Goal: Task Accomplishment & Management: Use online tool/utility

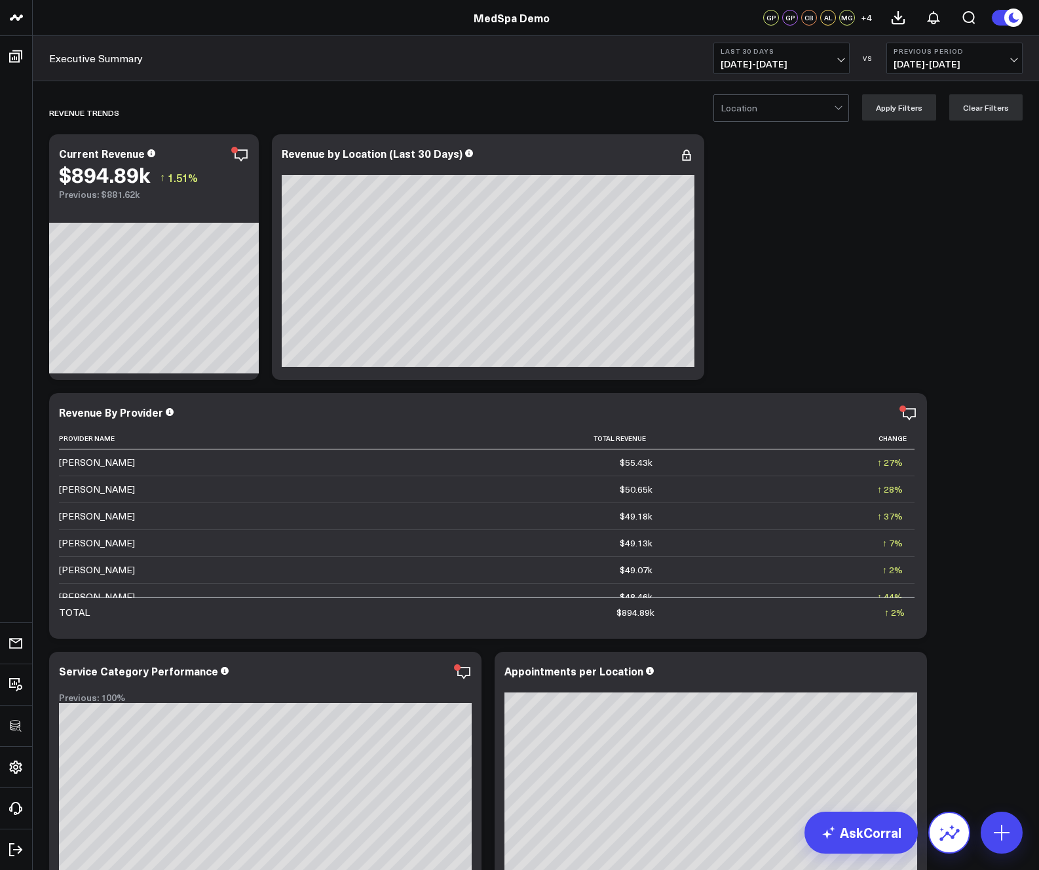
click at [953, 826] on icon at bounding box center [949, 832] width 21 height 21
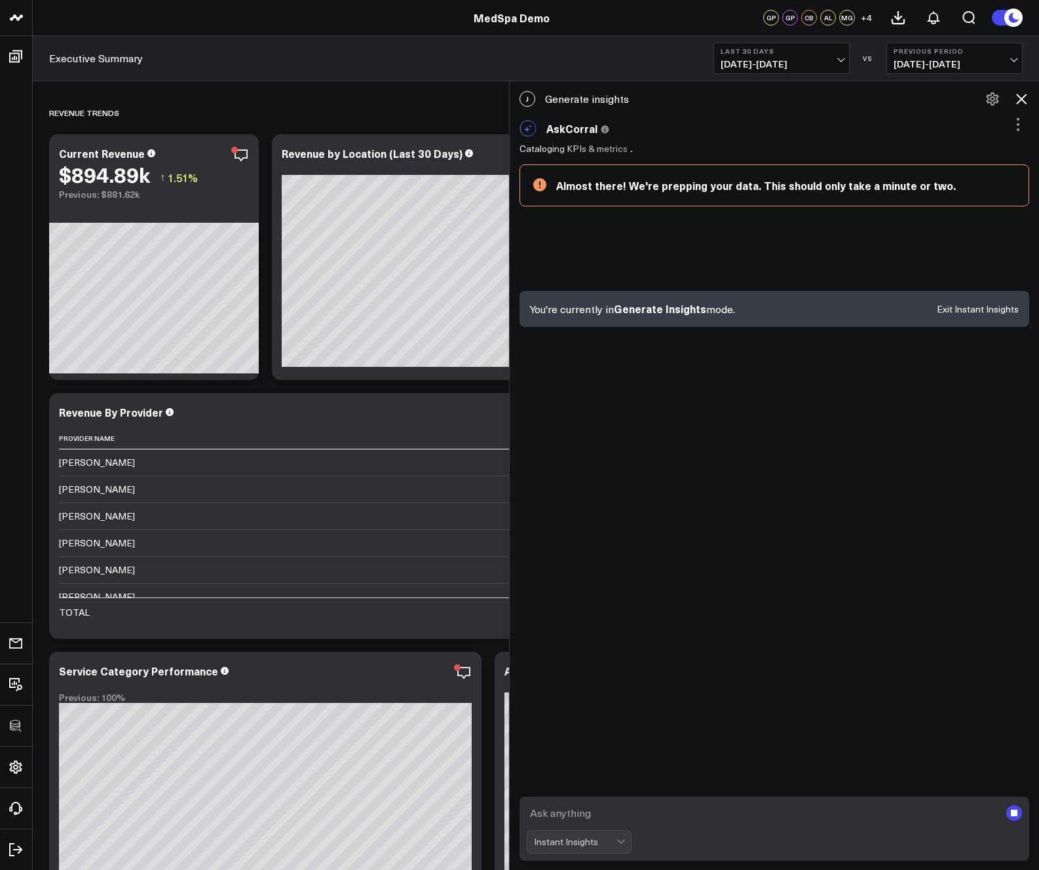
click at [1022, 98] on icon at bounding box center [1021, 99] width 10 height 10
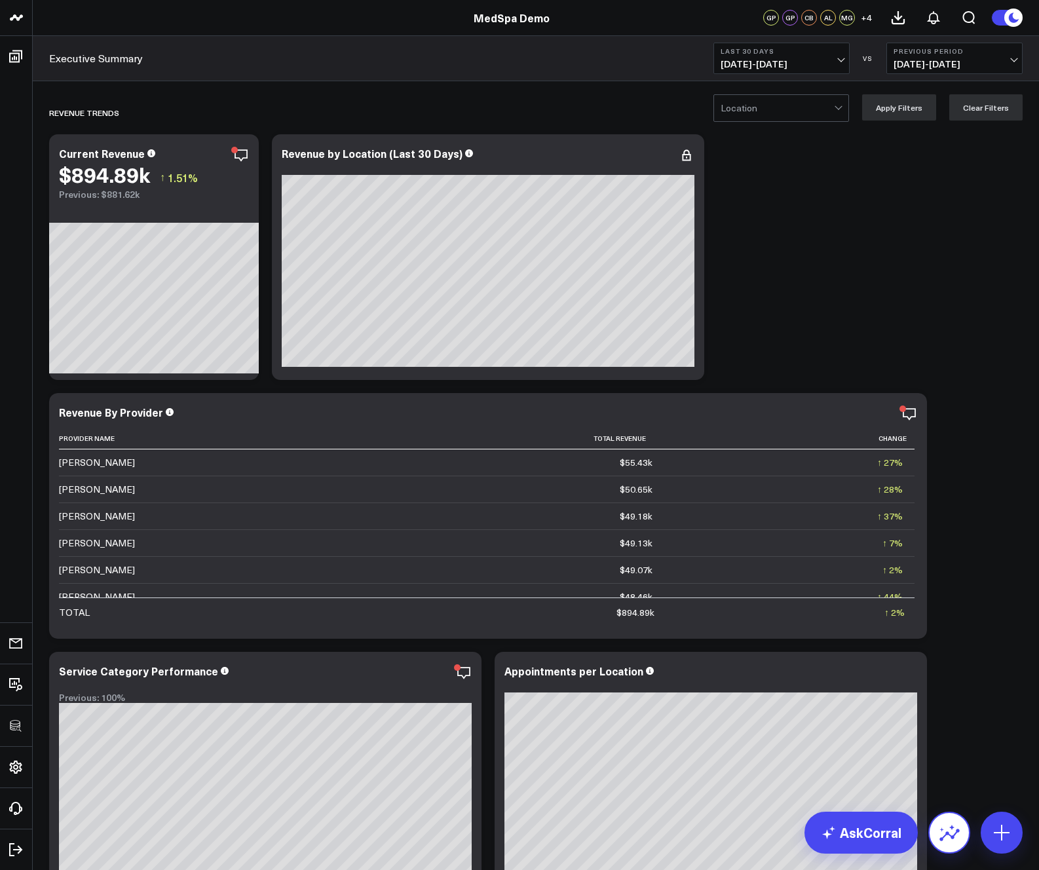
click at [947, 831] on icon at bounding box center [949, 835] width 20 height 12
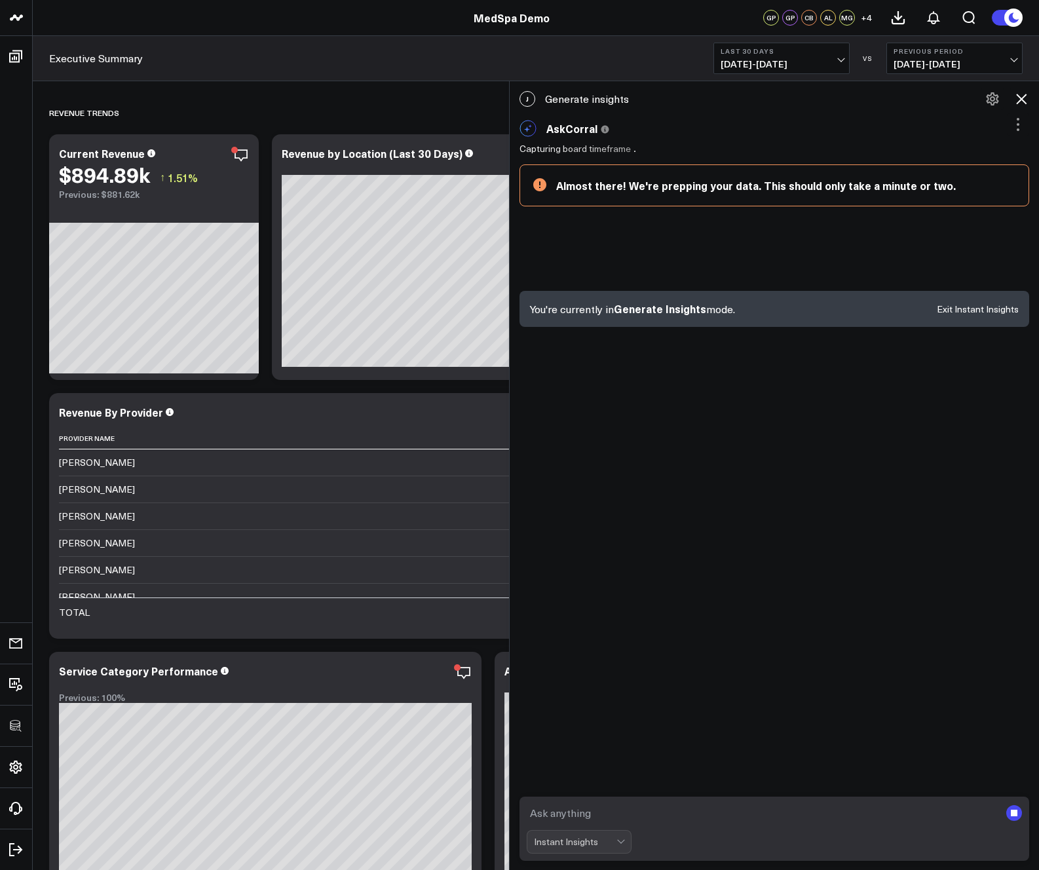
click at [1024, 98] on icon at bounding box center [1021, 99] width 16 height 16
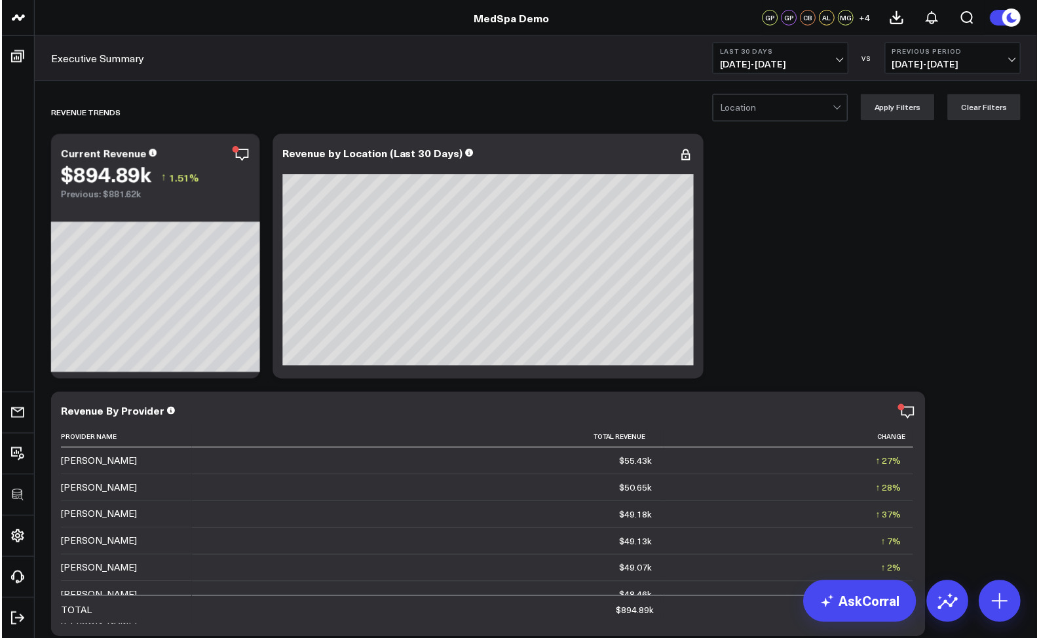
scroll to position [633, 0]
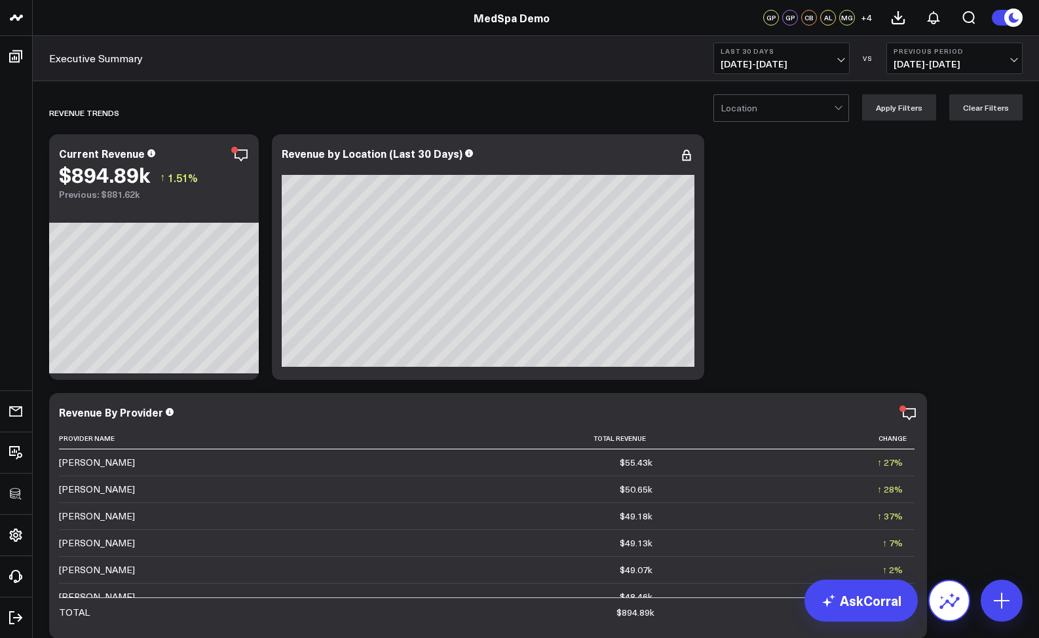
click at [948, 600] on icon at bounding box center [949, 603] width 20 height 12
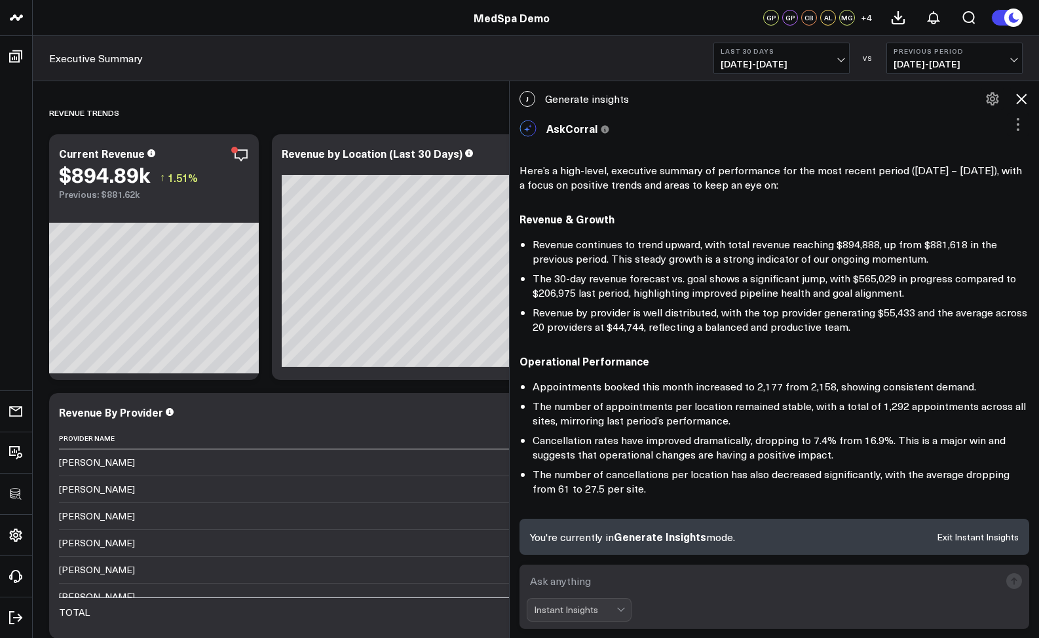
scroll to position [654, 0]
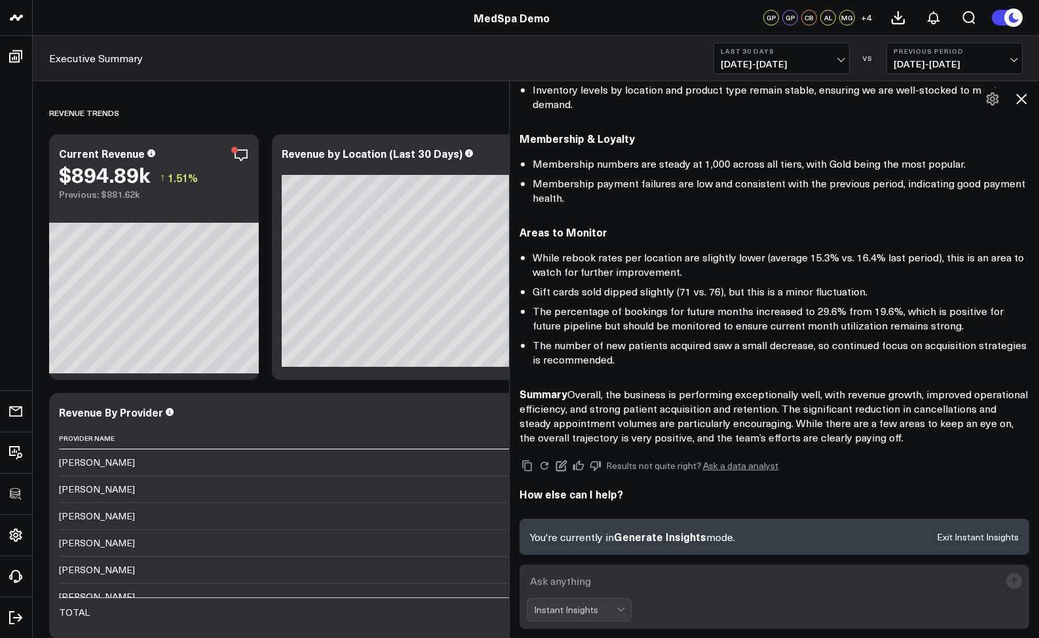
click at [1027, 96] on icon at bounding box center [1021, 99] width 16 height 16
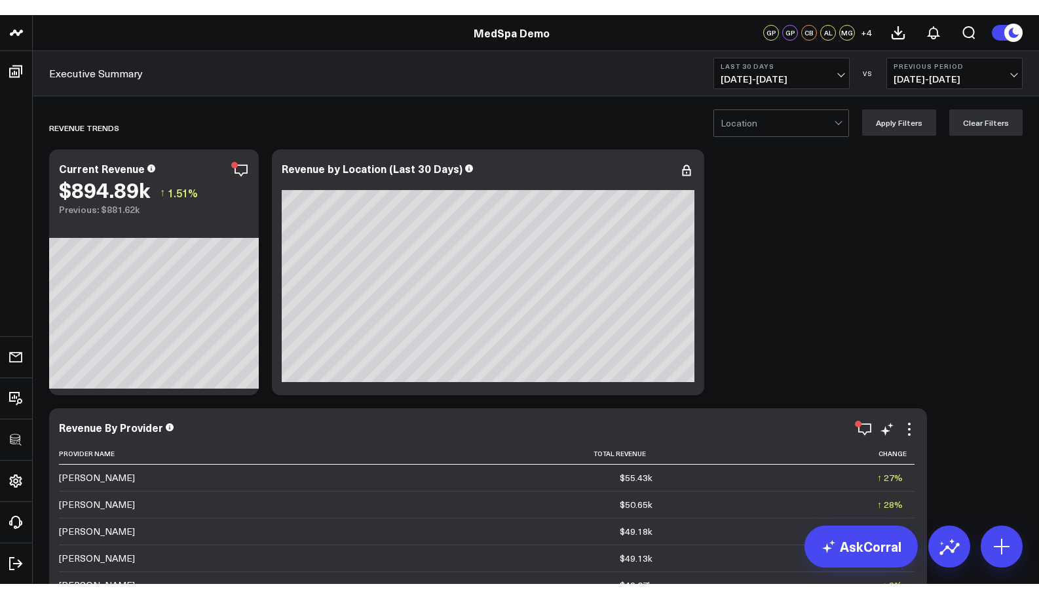
scroll to position [683, 0]
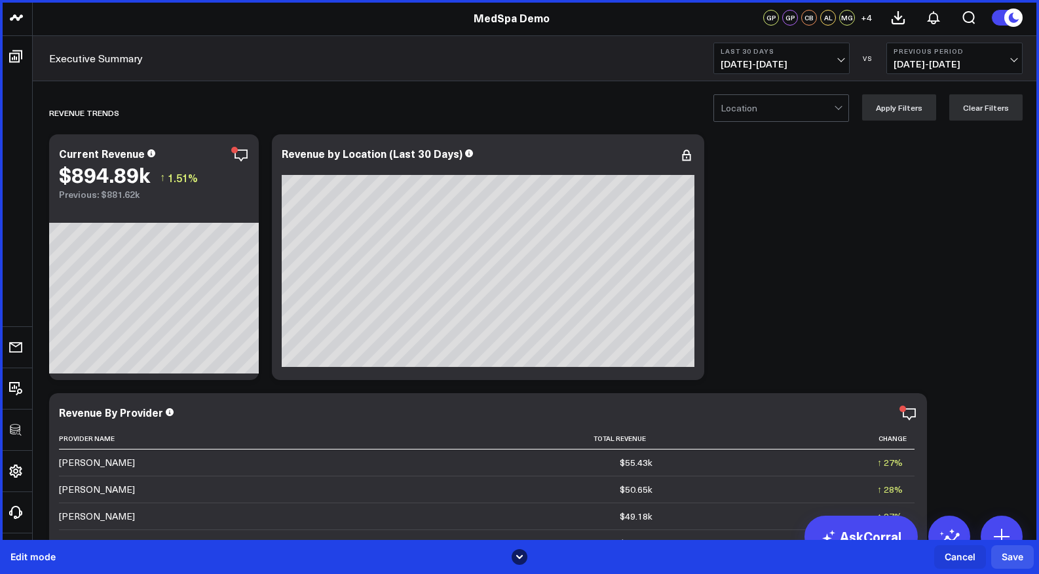
drag, startPoint x: 518, startPoint y: 551, endPoint x: 518, endPoint y: 573, distance: 21.6
click at [516, 571] on div "Edit mode Cancel Save" at bounding box center [519, 557] width 1039 height 34
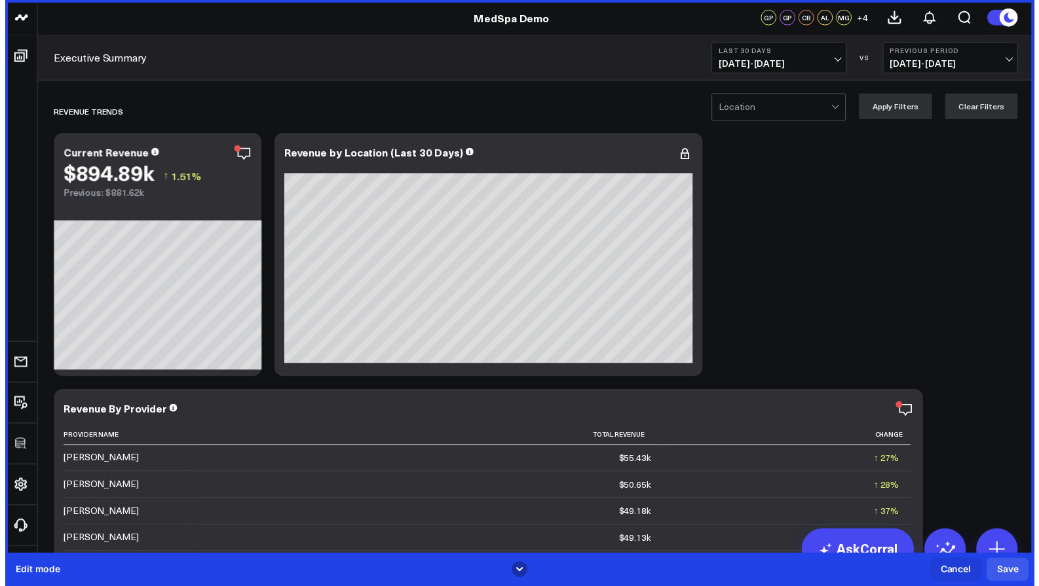
scroll to position [671, 0]
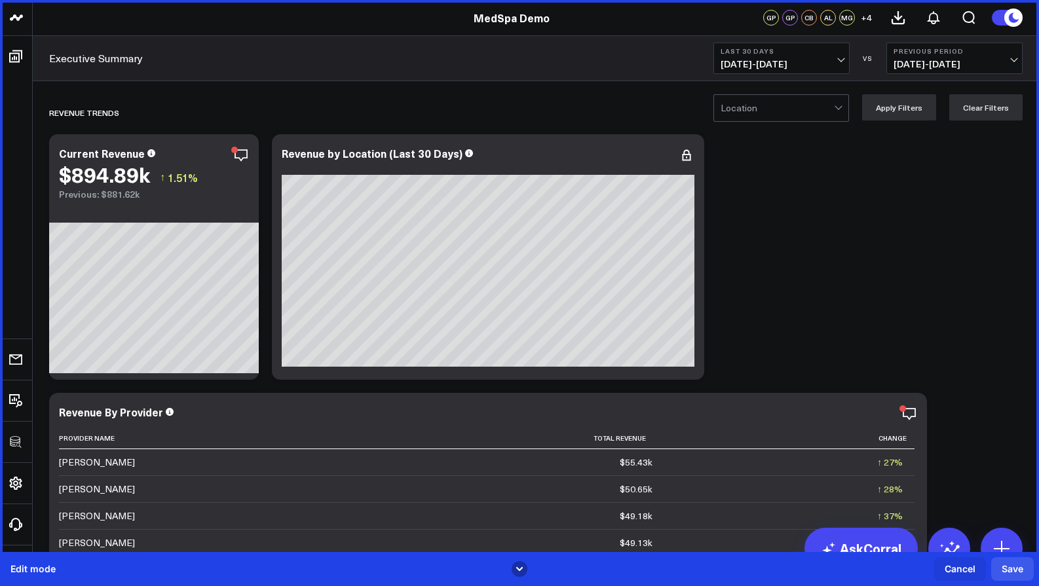
drag, startPoint x: 521, startPoint y: 565, endPoint x: 516, endPoint y: 637, distance: 72.3
drag, startPoint x: 537, startPoint y: 569, endPoint x: 537, endPoint y: 548, distance: 21.0
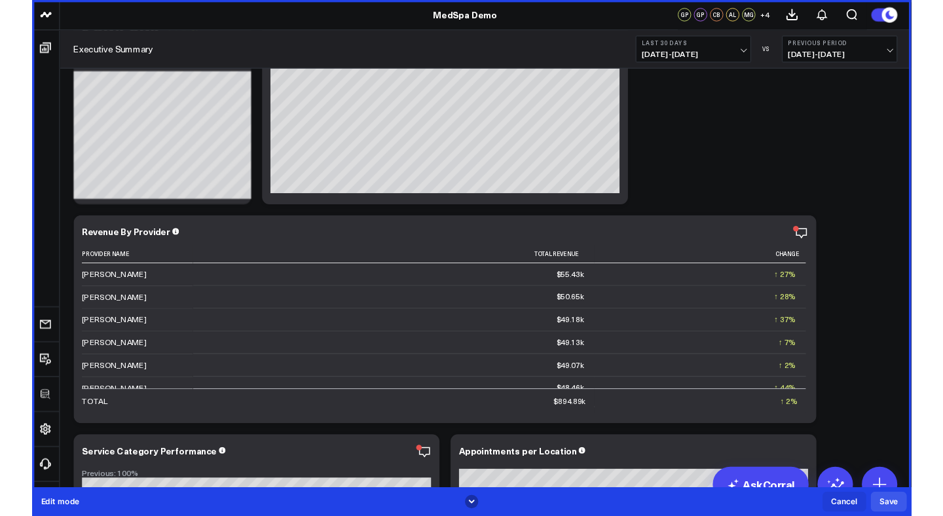
scroll to position [0, 0]
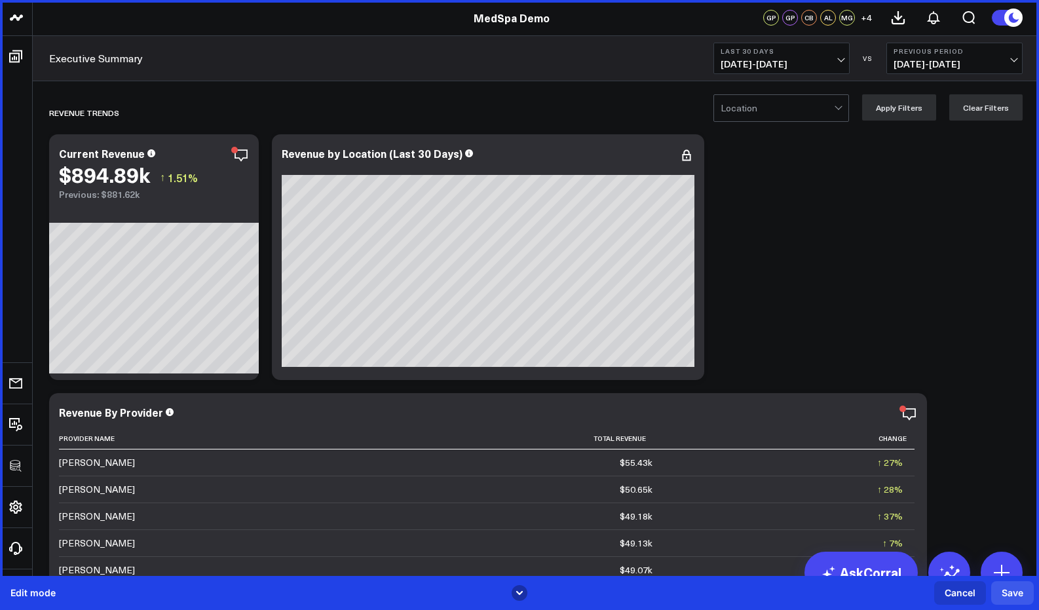
click at [953, 597] on div "Cancel" at bounding box center [960, 592] width 31 height 13
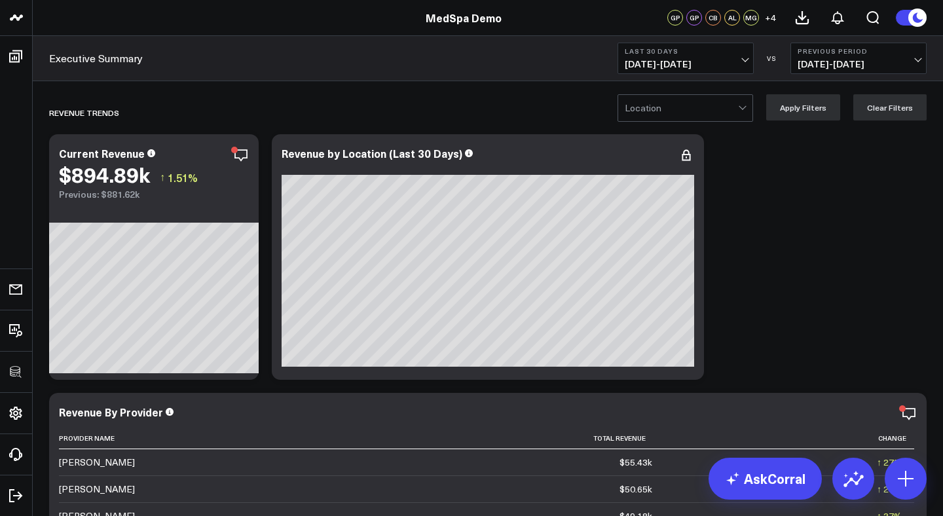
scroll to position [784, 0]
click at [850, 486] on icon at bounding box center [853, 478] width 21 height 21
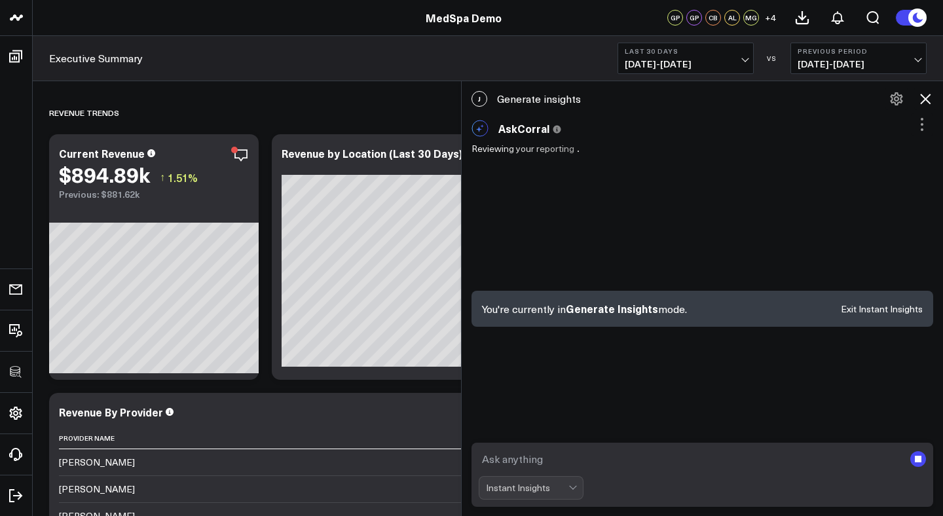
click at [930, 96] on icon at bounding box center [926, 99] width 16 height 16
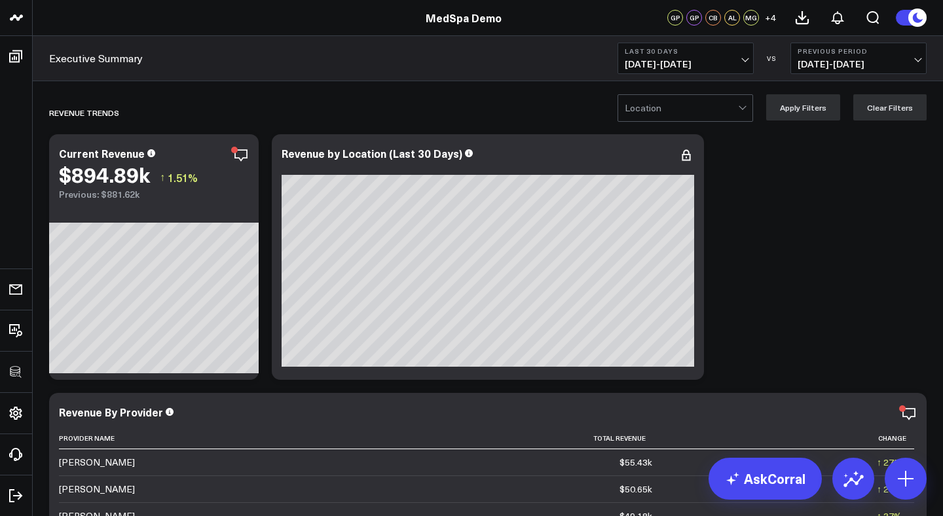
scroll to position [770, 0]
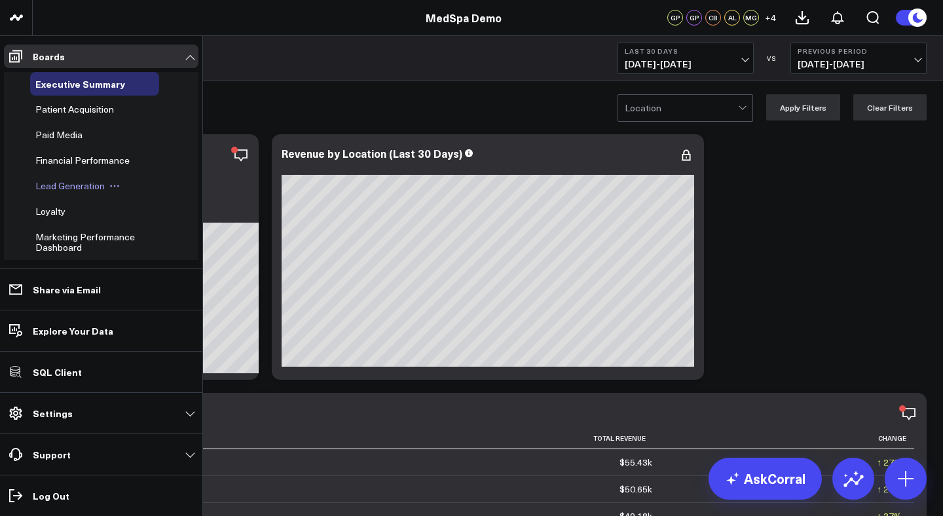
click at [50, 181] on span "Lead Generation" at bounding box center [69, 185] width 69 height 12
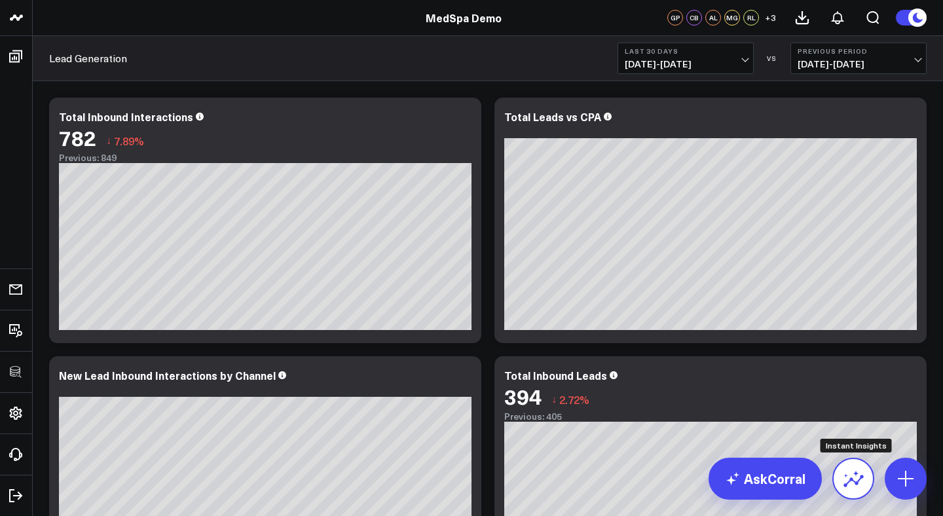
click at [848, 482] on icon at bounding box center [854, 481] width 20 height 12
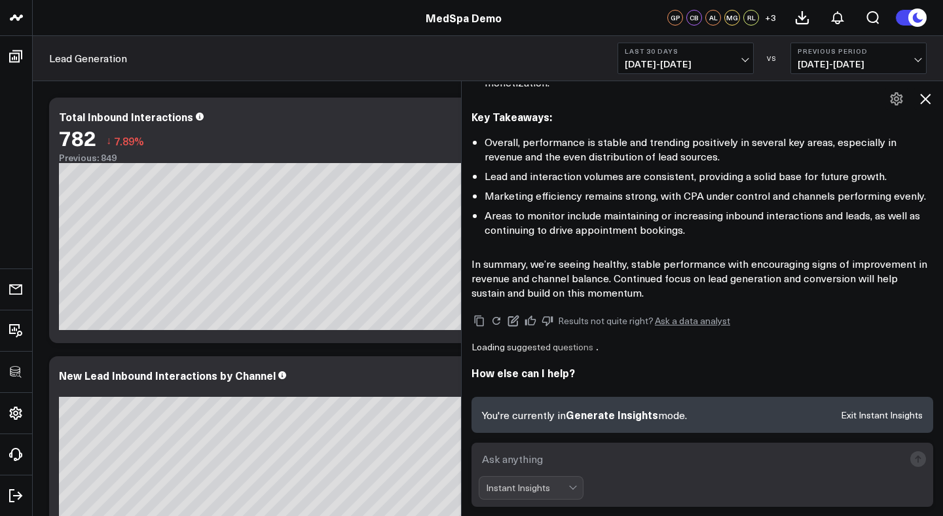
scroll to position [948, 0]
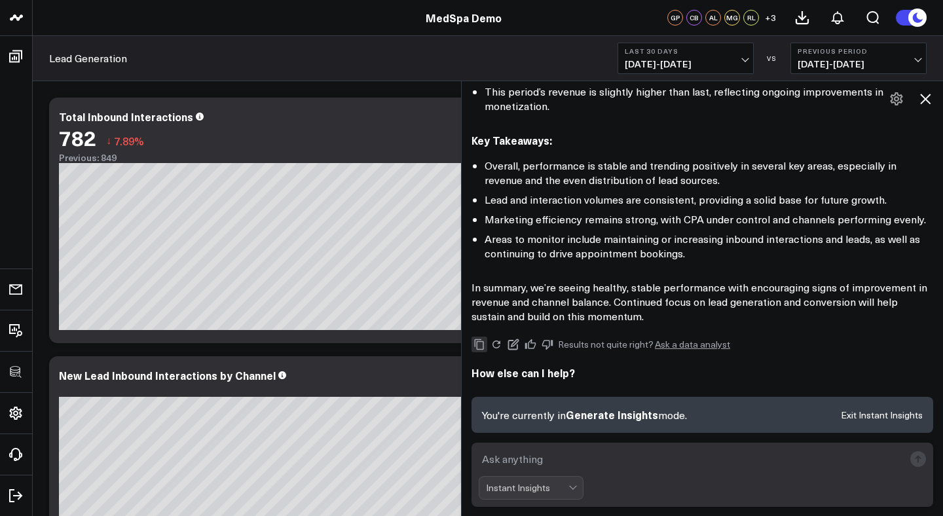
click at [480, 341] on icon "Copy" at bounding box center [480, 345] width 12 height 12
click at [856, 414] on button "Exit Instant Insights" at bounding box center [882, 415] width 82 height 9
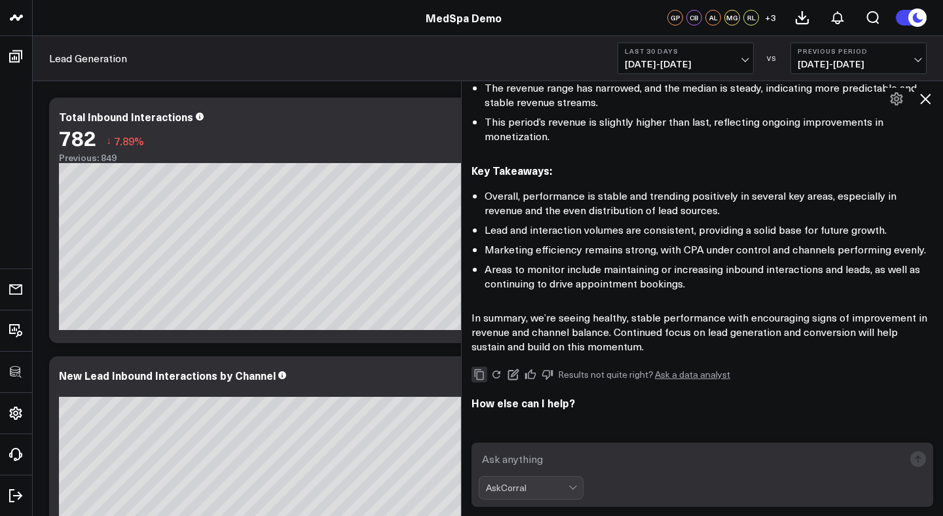
scroll to position [913, 0]
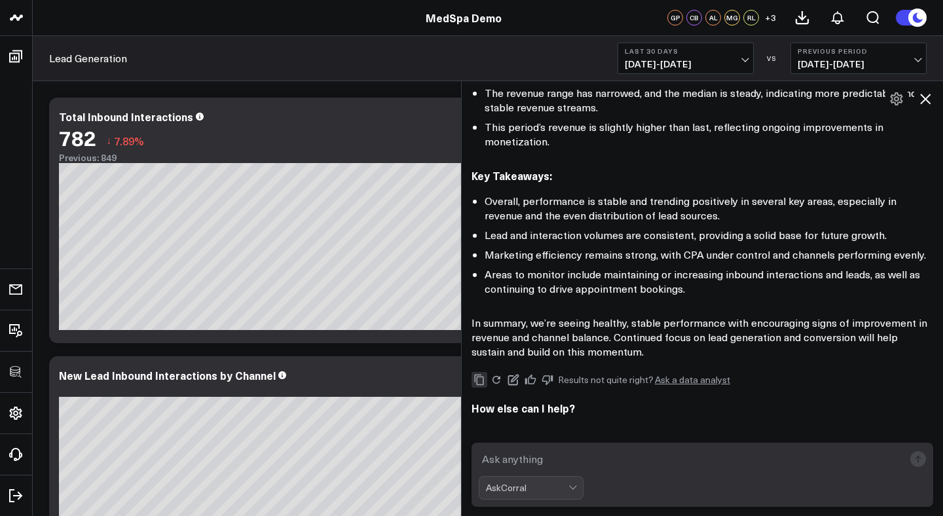
click at [924, 100] on icon at bounding box center [925, 99] width 10 height 10
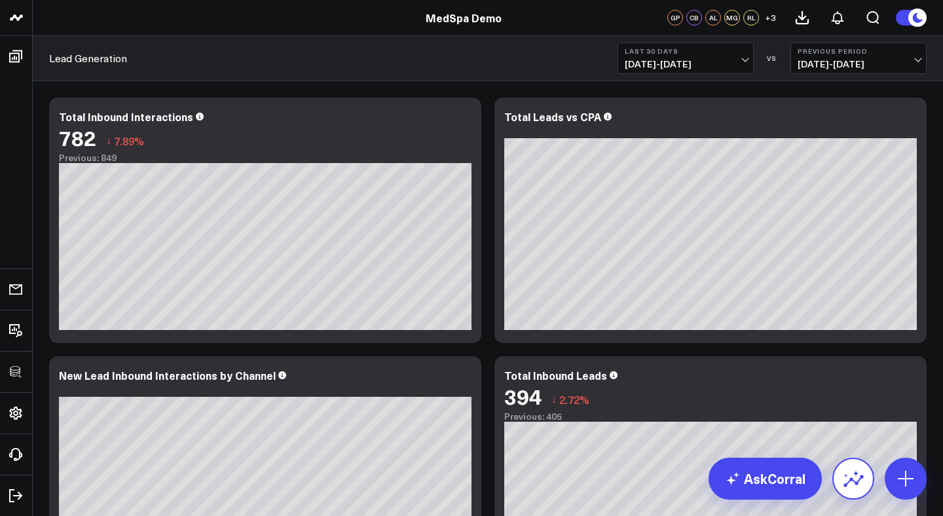
click at [852, 476] on icon at bounding box center [853, 478] width 21 height 21
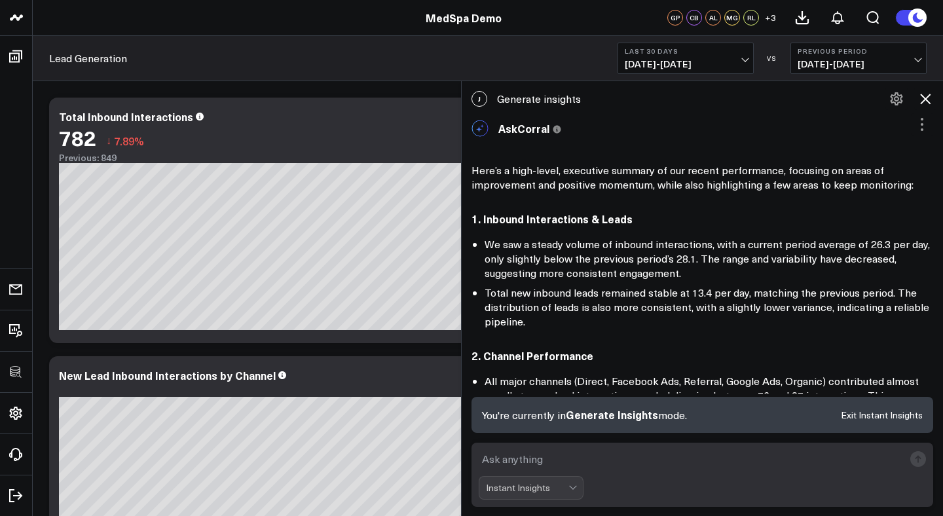
scroll to position [700, 0]
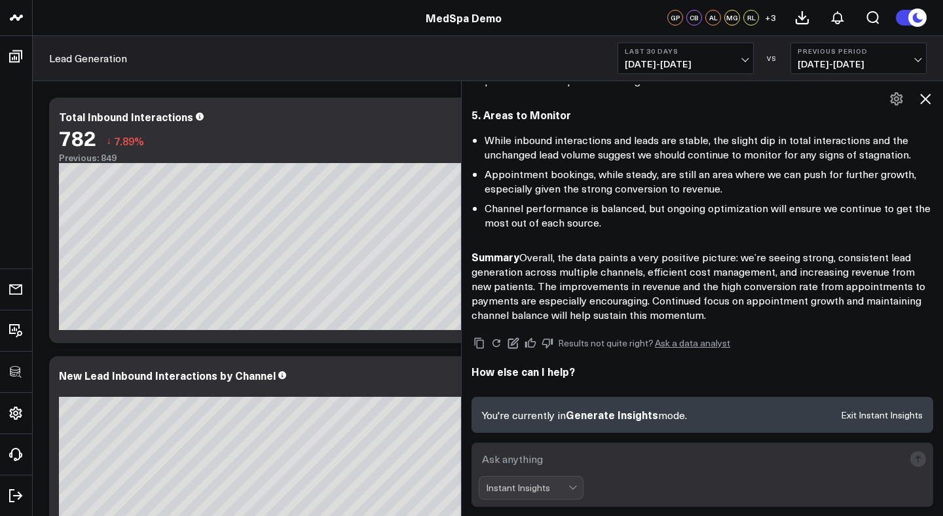
click at [927, 100] on icon at bounding box center [925, 99] width 10 height 10
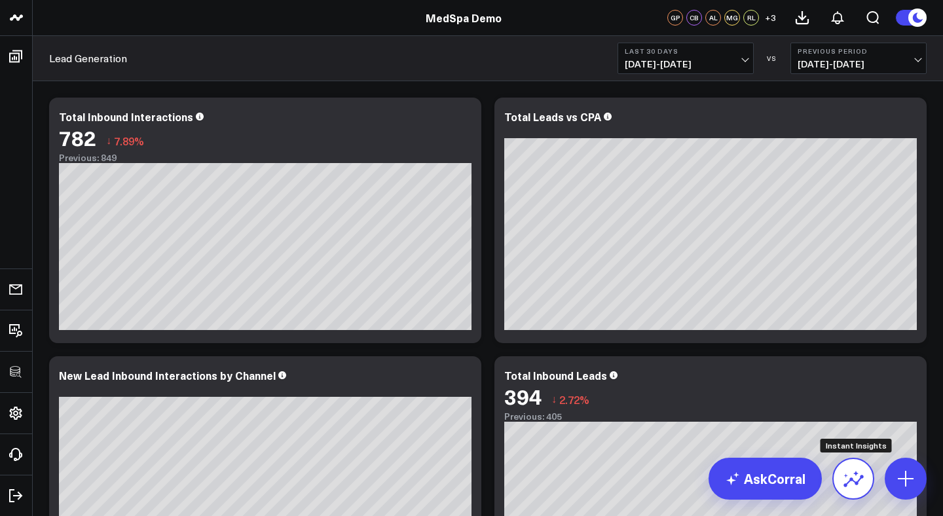
click at [854, 473] on icon at bounding box center [853, 478] width 21 height 21
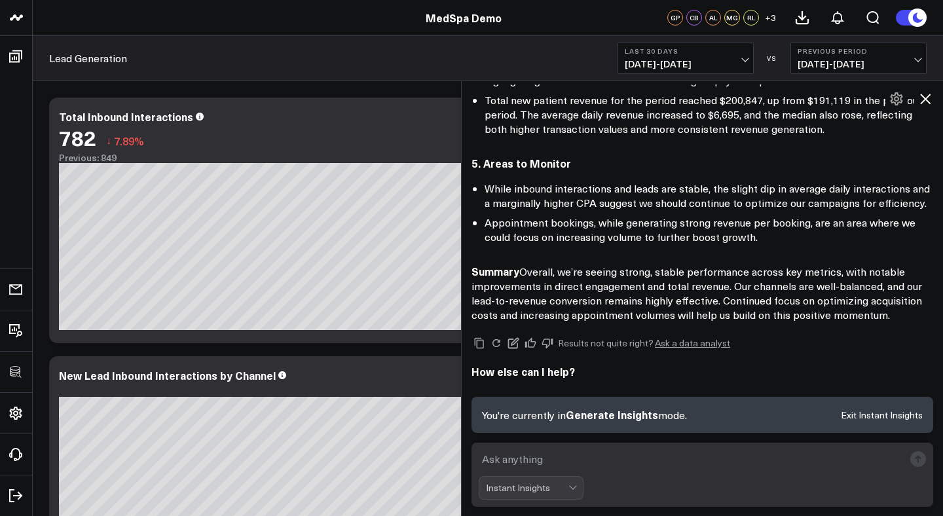
click at [923, 100] on icon at bounding box center [926, 99] width 16 height 16
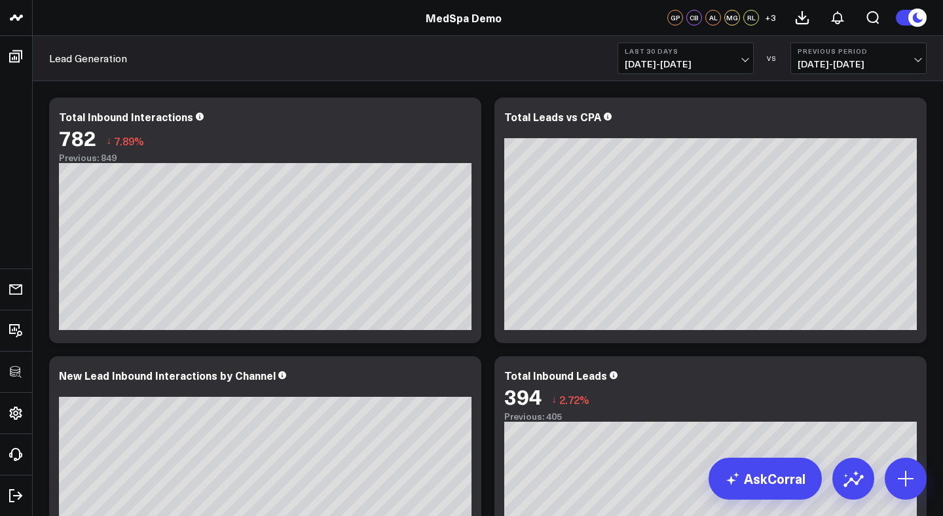
scroll to position [573, 0]
click at [849, 479] on icon at bounding box center [853, 478] width 21 height 21
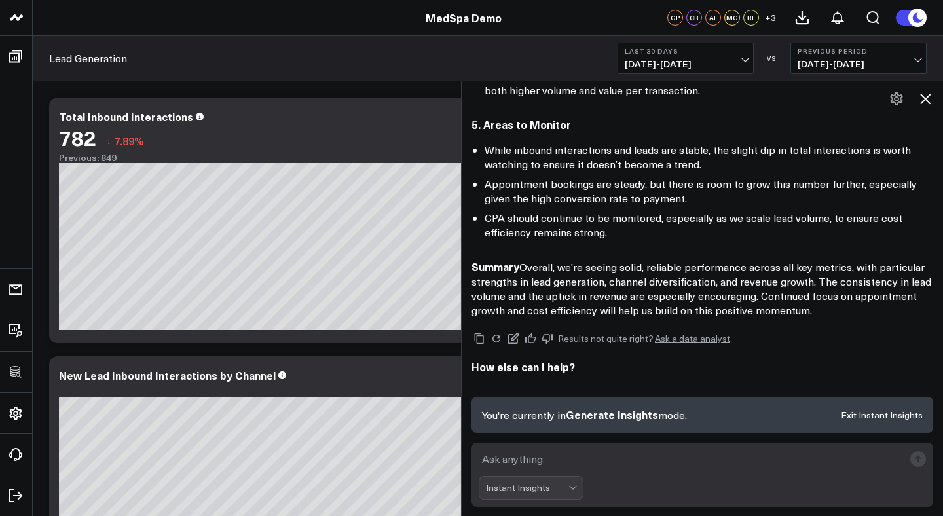
scroll to position [657, 0]
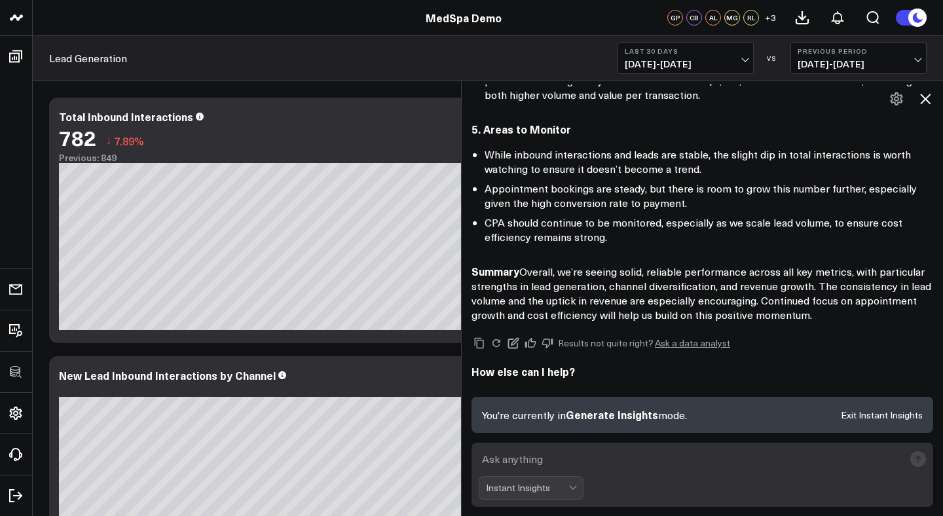
click at [927, 102] on icon at bounding box center [926, 99] width 16 height 16
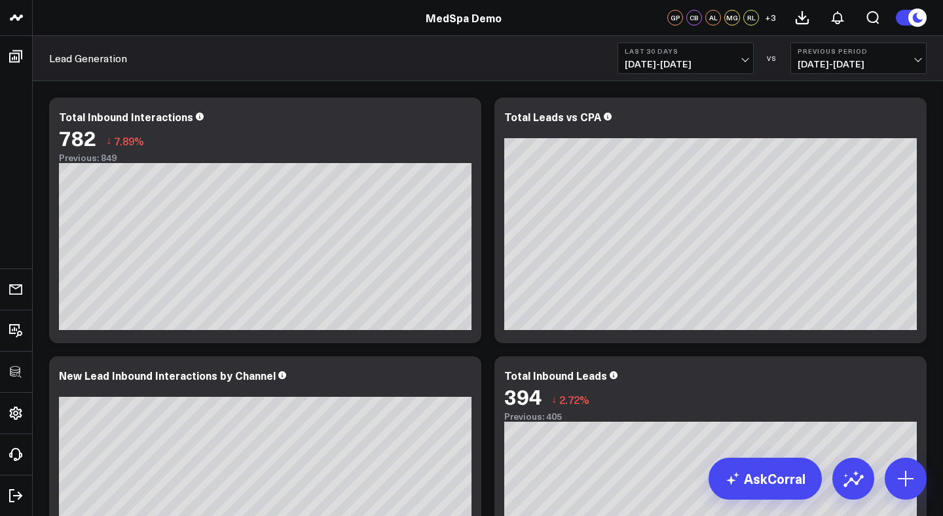
scroll to position [622, 0]
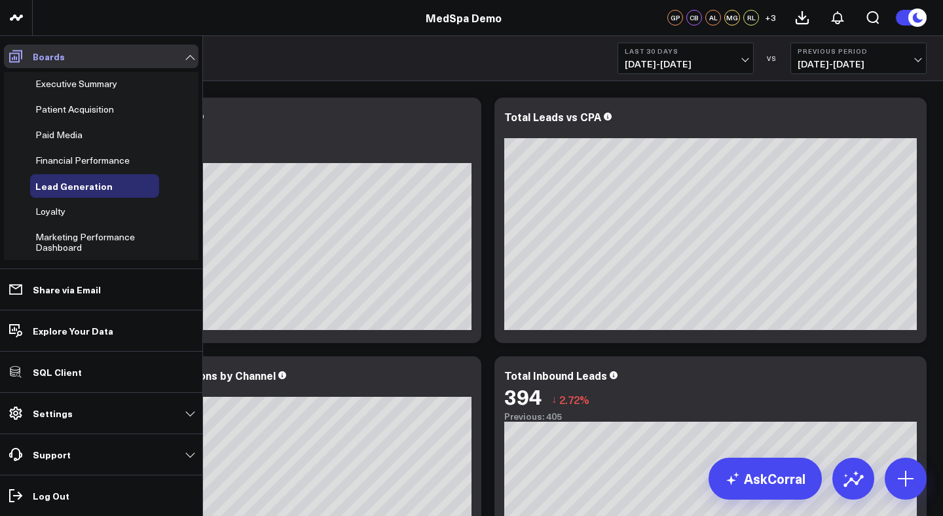
click at [45, 51] on p "Boards" at bounding box center [49, 56] width 32 height 10
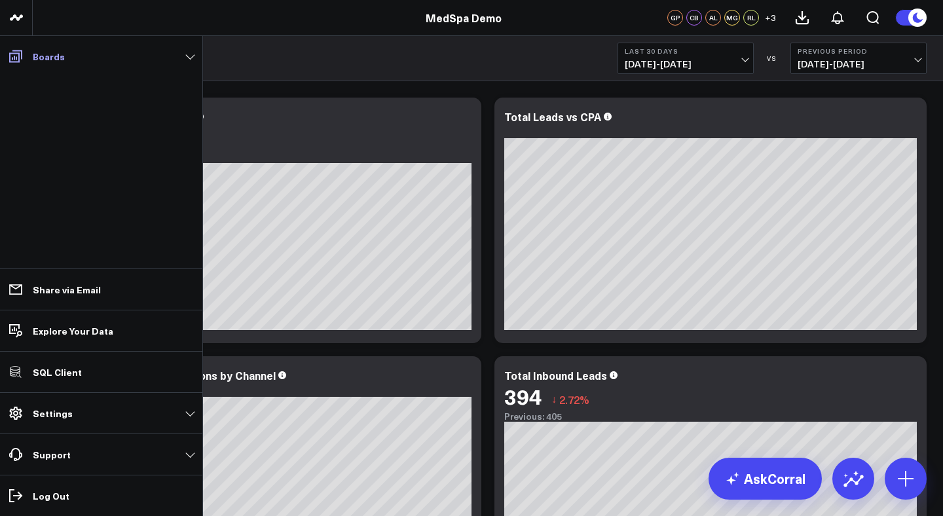
click at [45, 56] on p "Boards" at bounding box center [49, 56] width 32 height 10
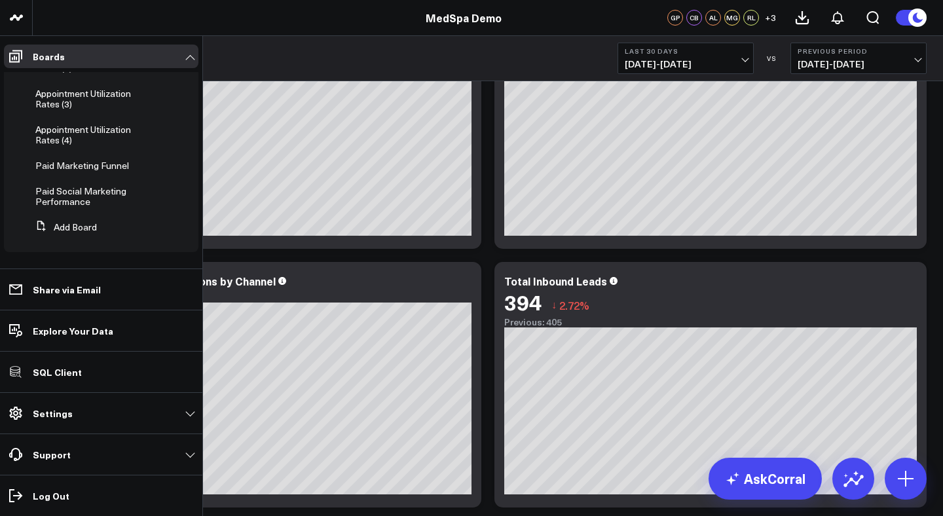
scroll to position [0, 0]
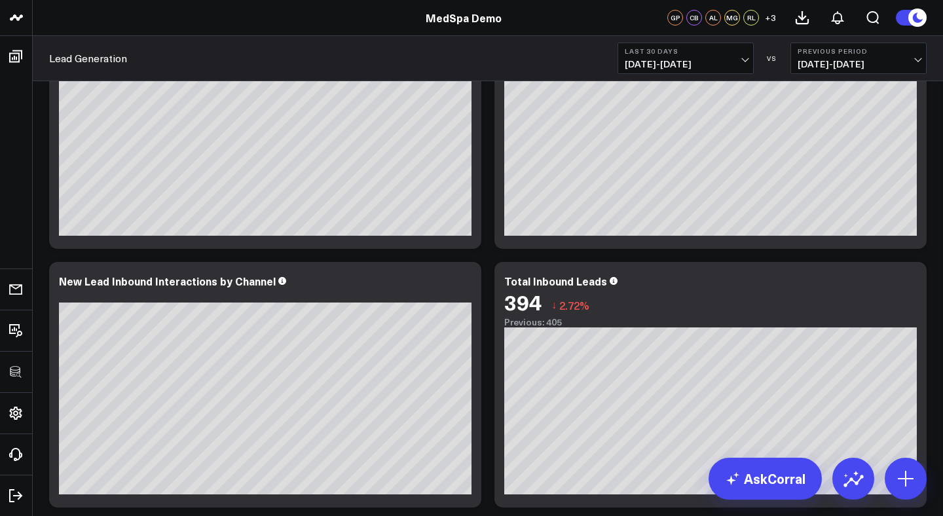
click at [243, 22] on div "MedSpa Demo" at bounding box center [463, 17] width 927 height 14
click at [449, 16] on link "MedSpa Demo" at bounding box center [464, 17] width 76 height 14
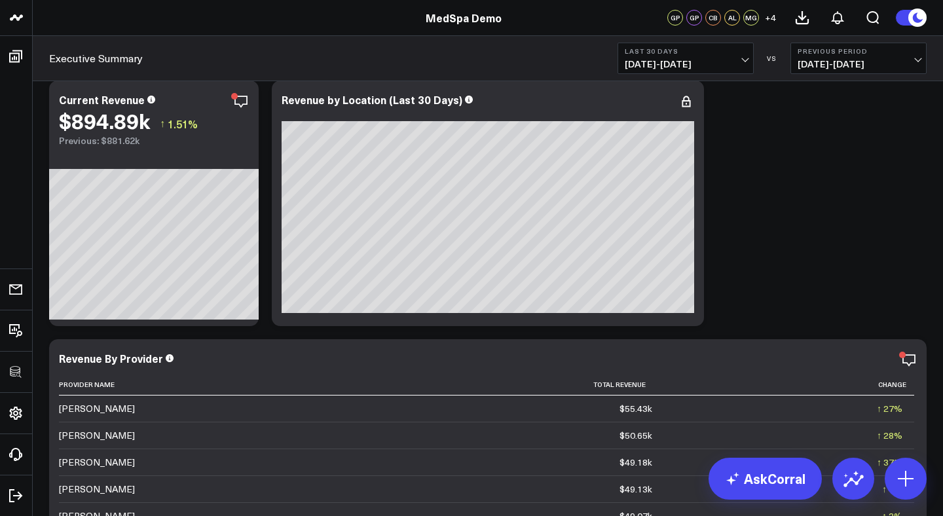
scroll to position [10, 0]
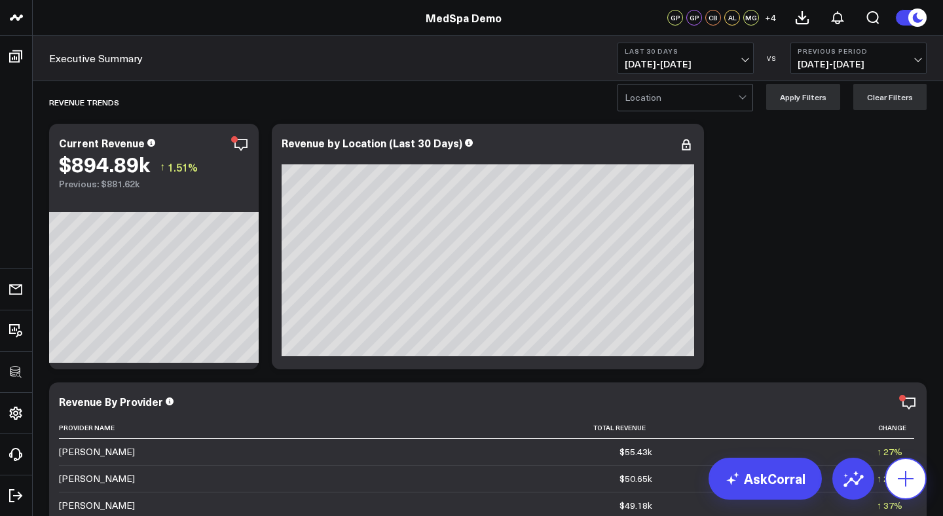
click at [901, 472] on icon at bounding box center [906, 478] width 21 height 21
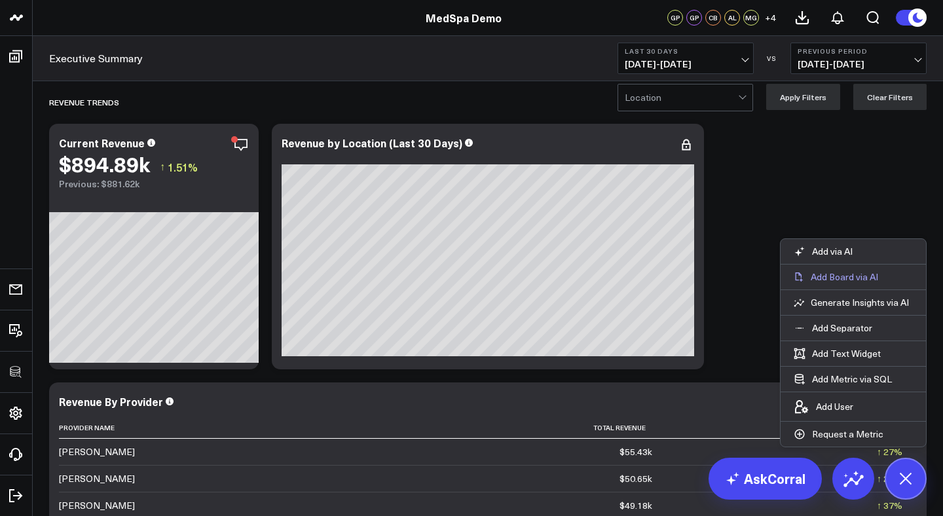
click at [865, 279] on p "Add Board via AI" at bounding box center [844, 277] width 67 height 12
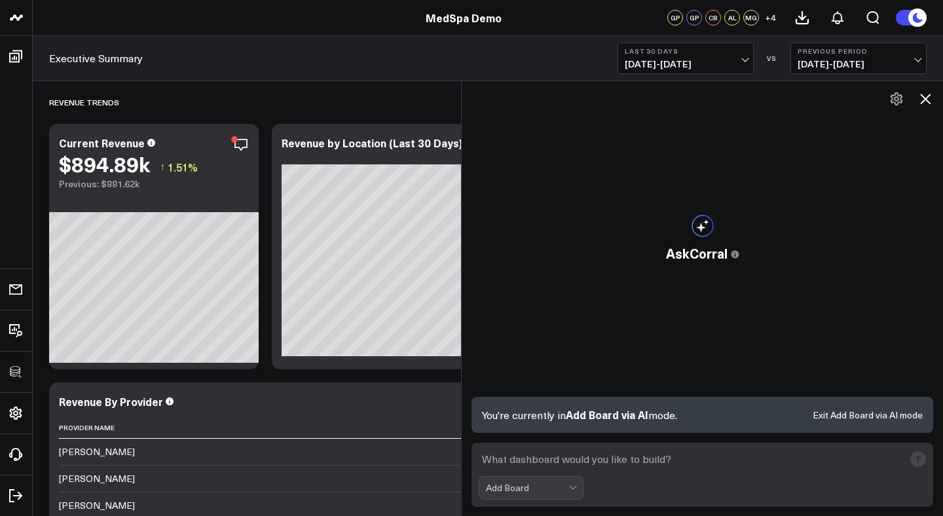
click at [654, 465] on textarea at bounding box center [691, 459] width 425 height 24
type textarea "build a board that sho"
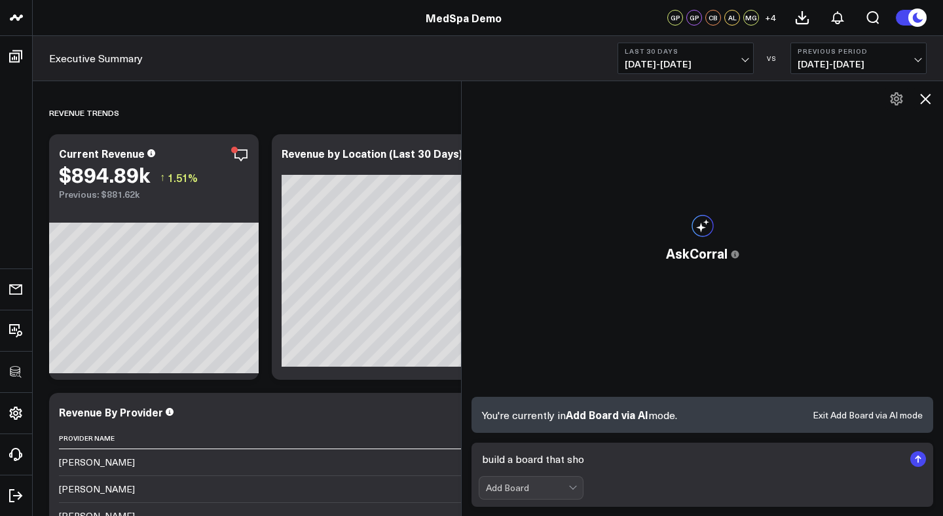
click at [925, 98] on icon at bounding box center [925, 99] width 10 height 10
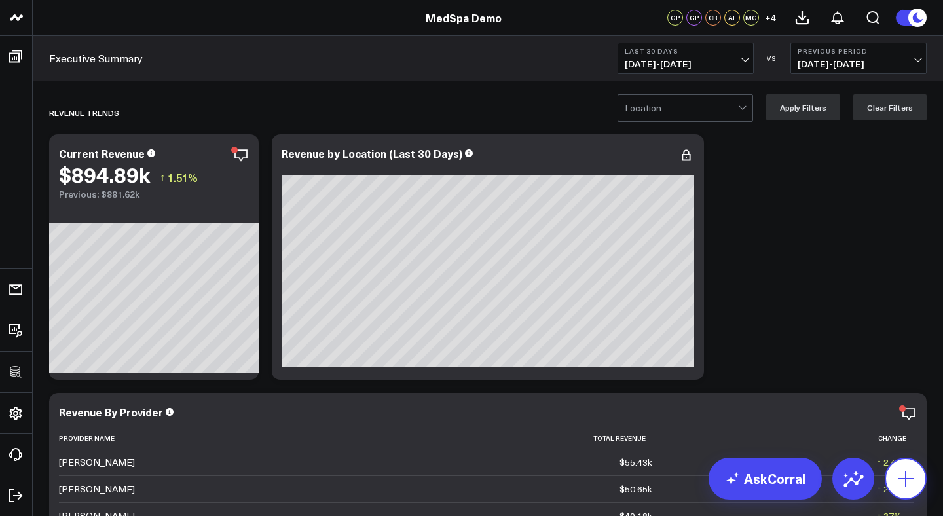
click at [903, 478] on icon at bounding box center [906, 479] width 16 height 16
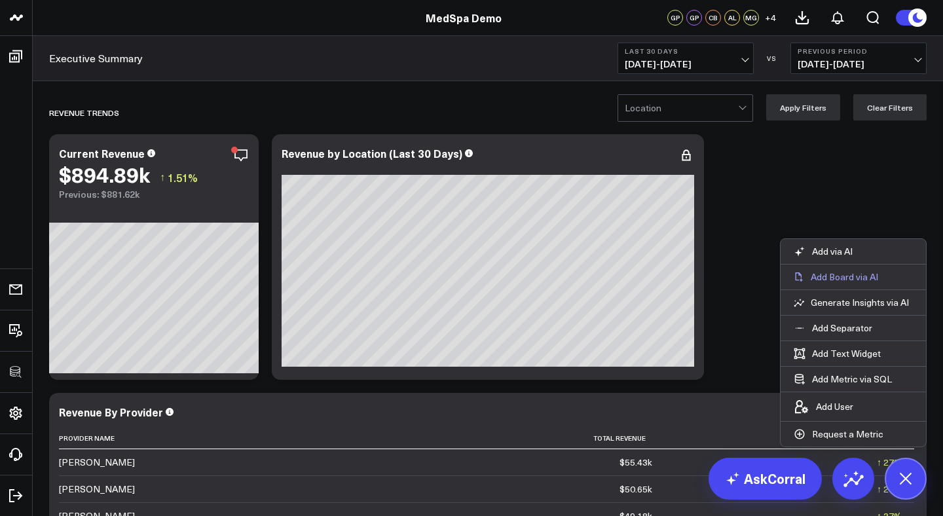
click at [846, 274] on p "Add Board via AI" at bounding box center [844, 277] width 67 height 12
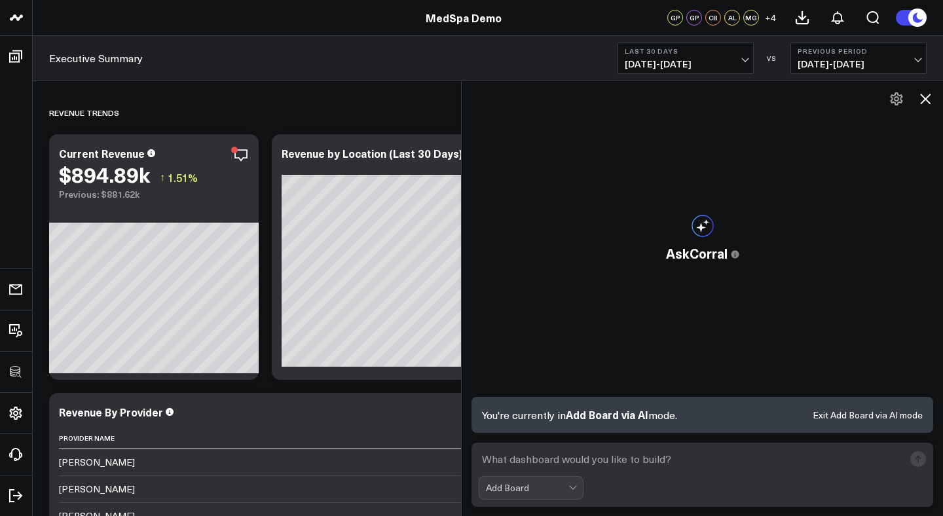
click at [626, 460] on textarea at bounding box center [691, 459] width 425 height 24
paste textarea "build a board that shows customer acquisition cost in q2"
type textarea "build a board that shows customer acquisition cost in q2"
click at [913, 456] on rect "submit" at bounding box center [919, 459] width 16 height 16
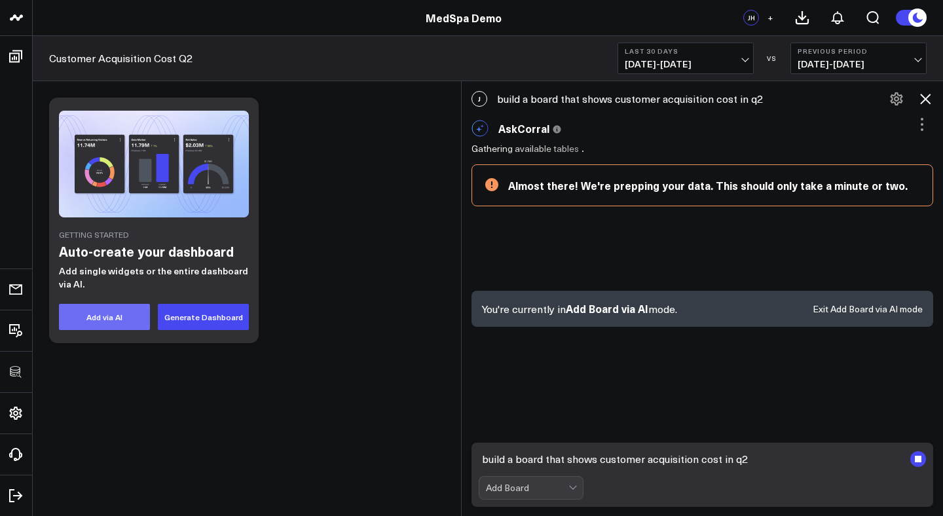
click at [113, 317] on button "Add via AI" at bounding box center [104, 317] width 91 height 26
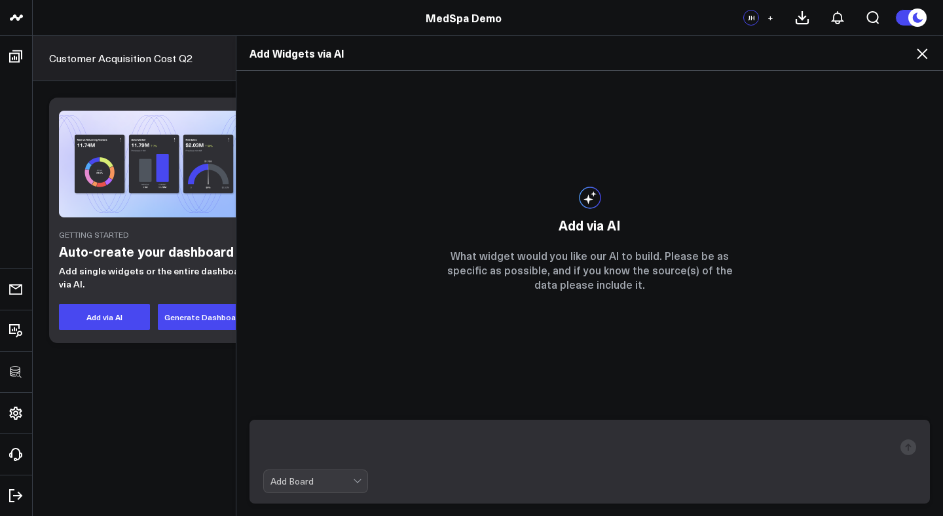
click at [922, 56] on icon at bounding box center [923, 54] width 16 height 16
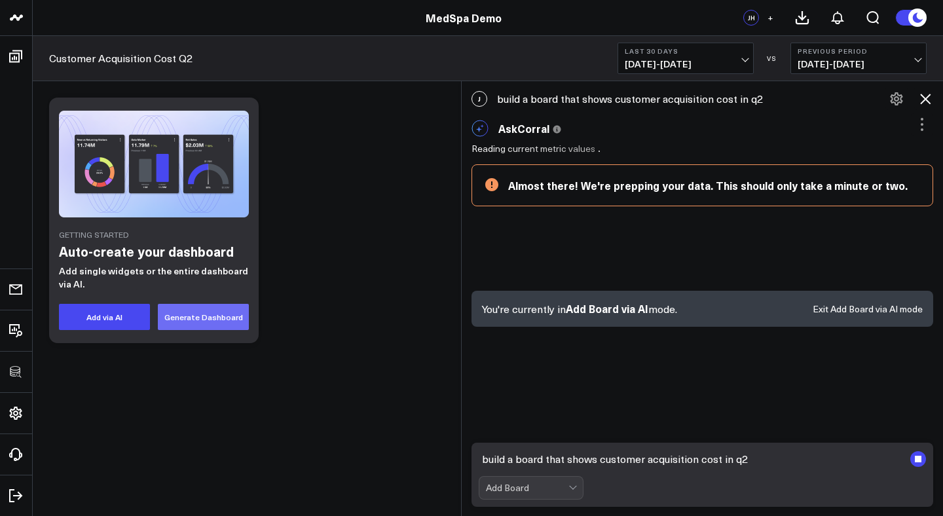
click at [199, 321] on button "Generate Dashboard" at bounding box center [203, 317] width 91 height 26
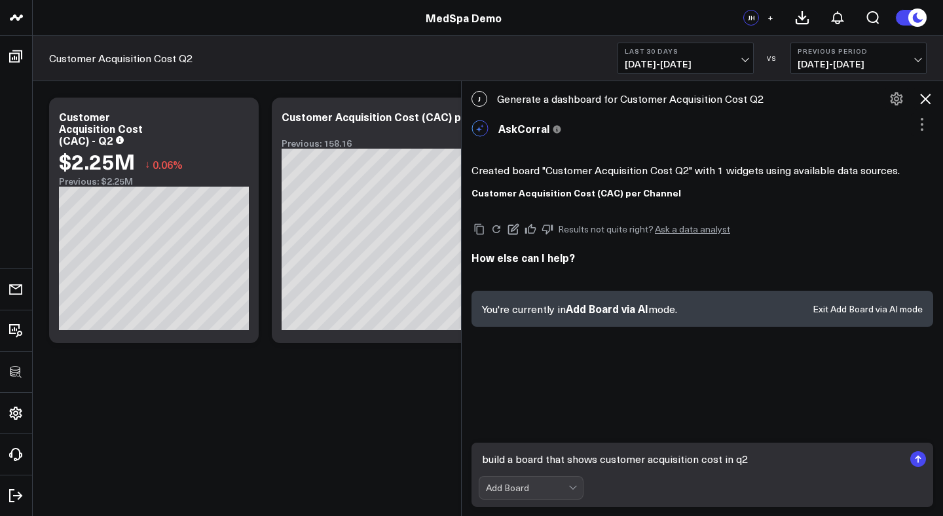
click at [854, 309] on button "Exit Add Board via AI mode" at bounding box center [868, 309] width 110 height 9
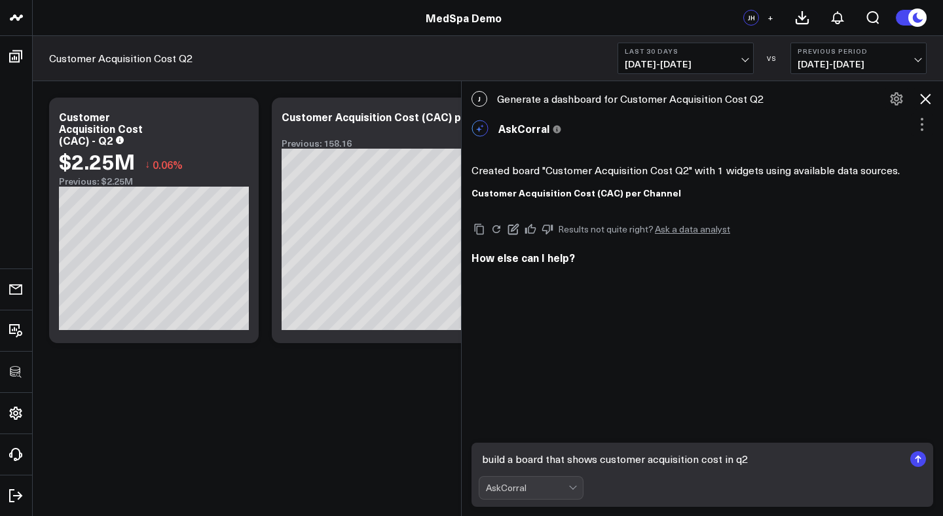
click at [925, 98] on icon at bounding box center [925, 99] width 10 height 10
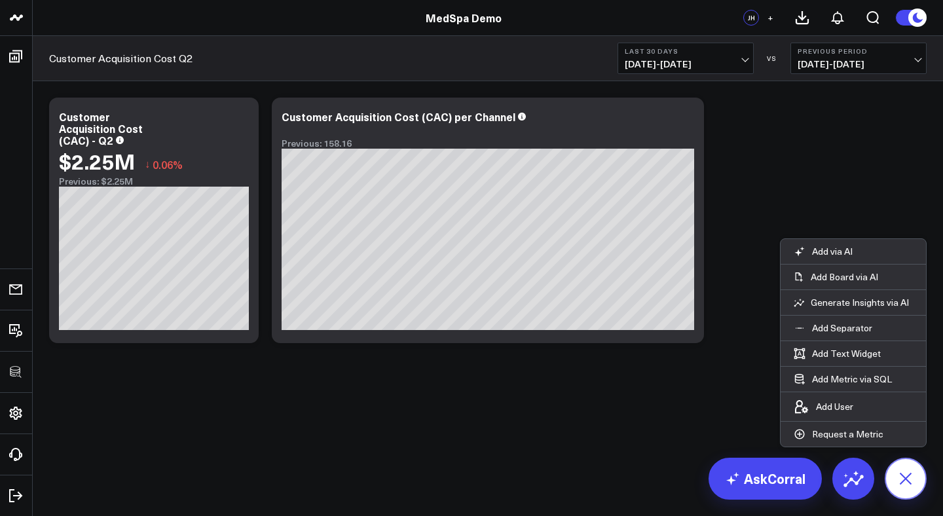
click at [905, 480] on icon at bounding box center [905, 478] width 29 height 29
